Goal: Information Seeking & Learning: Learn about a topic

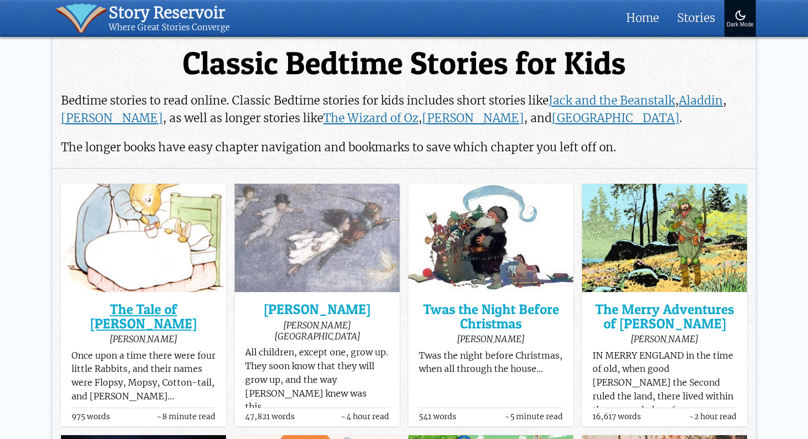
click at [150, 308] on h3 "The Tale of [PERSON_NAME]" at bounding box center [143, 316] width 145 height 28
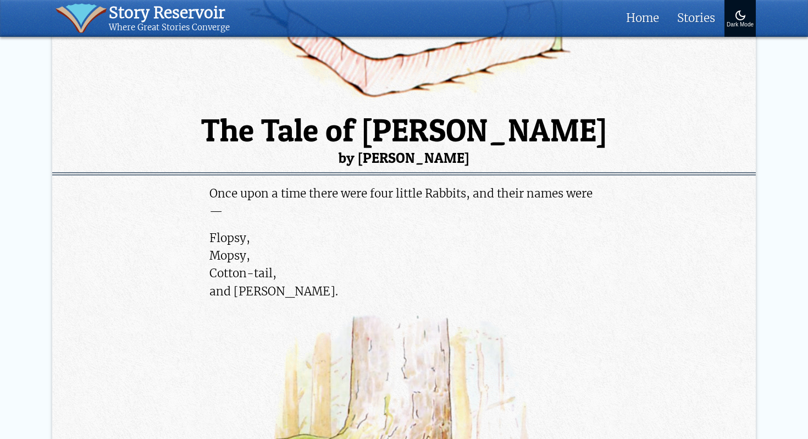
scroll to position [245, 0]
click at [267, 130] on h1 "The Tale of [PERSON_NAME] by [PERSON_NAME]" at bounding box center [404, 139] width 704 height 51
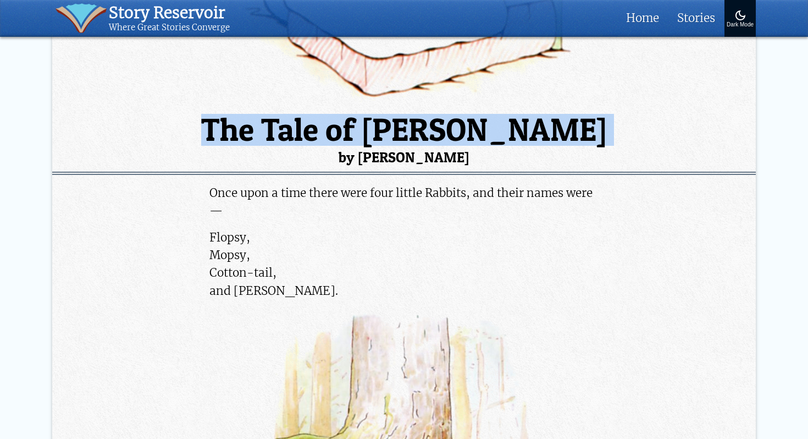
click at [267, 130] on h1 "The Tale of [PERSON_NAME] by [PERSON_NAME]" at bounding box center [404, 139] width 704 height 51
copy h1 "The Tale of [PERSON_NAME]"
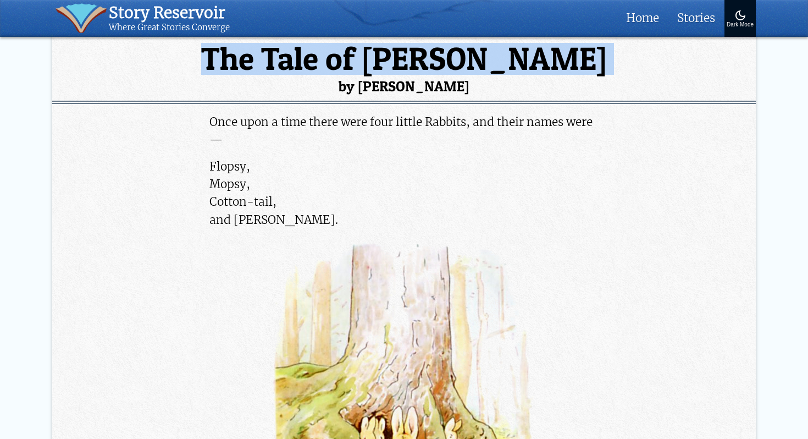
scroll to position [315, 0]
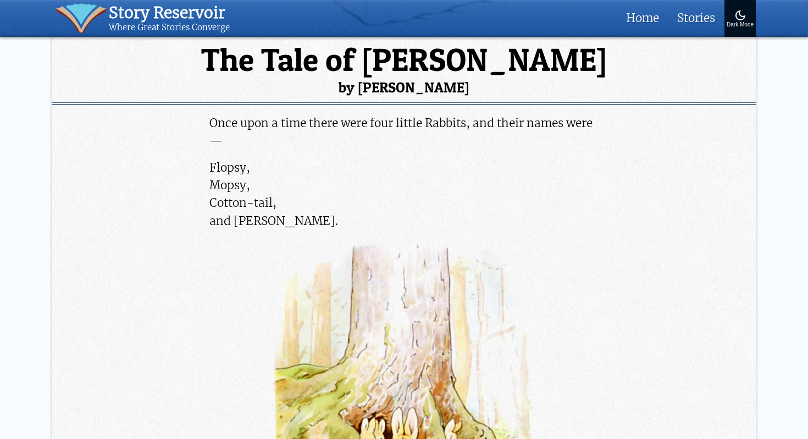
click at [308, 123] on p "Once upon a time there were four little Rabbits, and their names were—" at bounding box center [403, 131] width 389 height 35
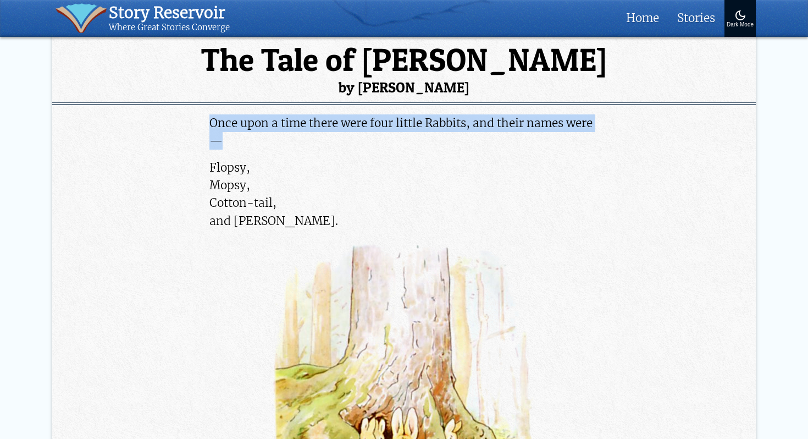
click at [308, 123] on p "Once upon a time there were four little Rabbits, and their names were—" at bounding box center [403, 131] width 389 height 35
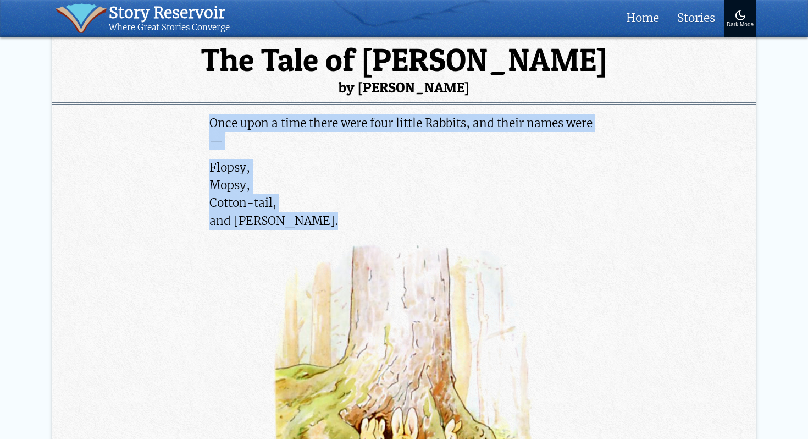
click at [267, 217] on p "Flopsy, Mopsy, Cotton-tail, and [PERSON_NAME]." at bounding box center [403, 194] width 389 height 71
copy div "Once upon a time there were four little Rabbits, and their names were— Flopsy, …"
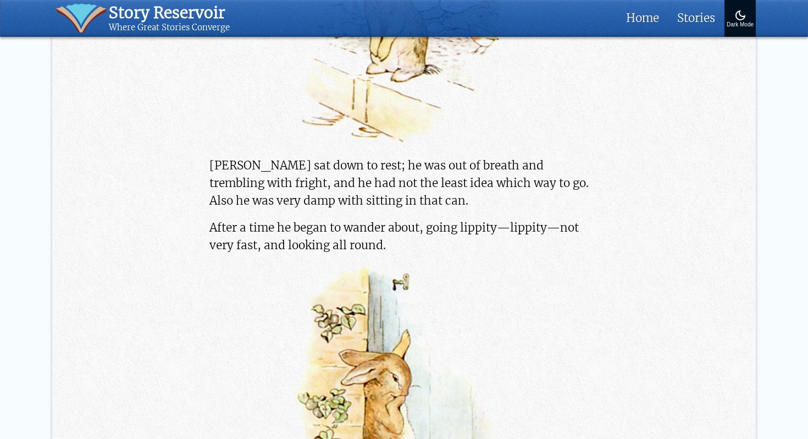
scroll to position [6370, 0]
